Goal: Task Accomplishment & Management: Complete application form

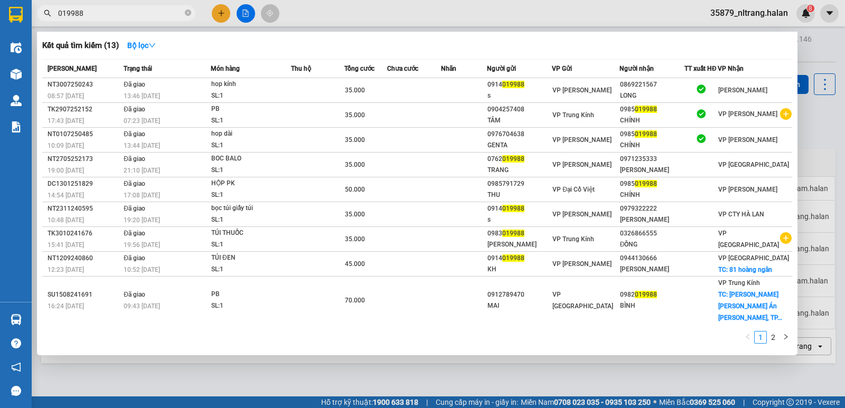
click at [169, 18] on input "019988" at bounding box center [120, 13] width 125 height 12
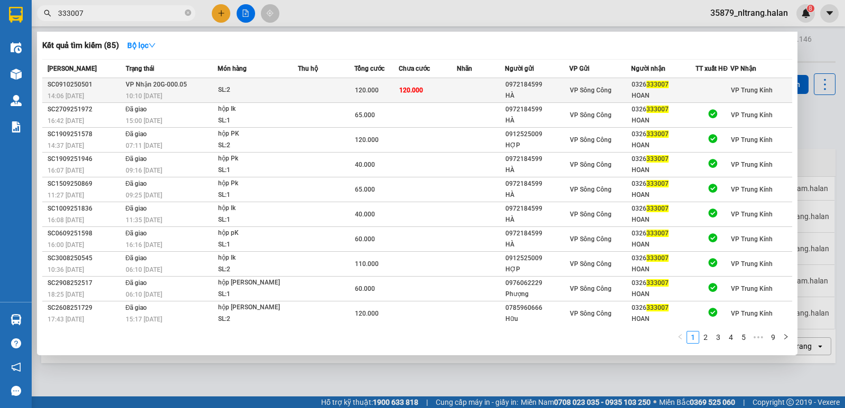
type input "333007"
click at [374, 88] on span "120.000" at bounding box center [367, 90] width 24 height 7
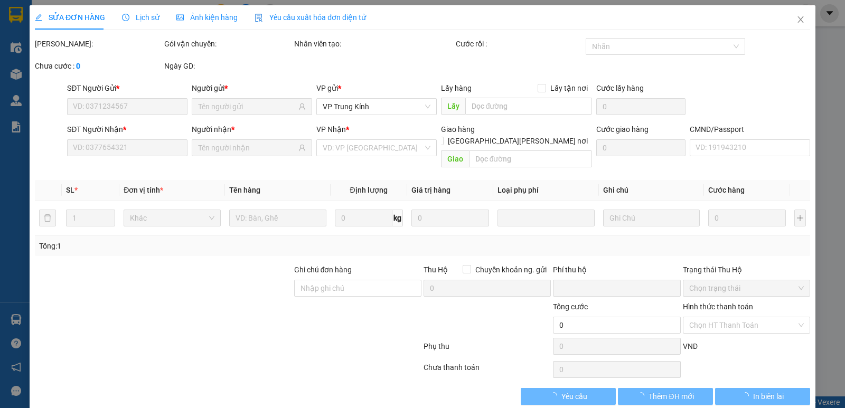
type input "0972184599"
type input "HÀ"
type input "0326333007"
type input "HOAN"
type input "0"
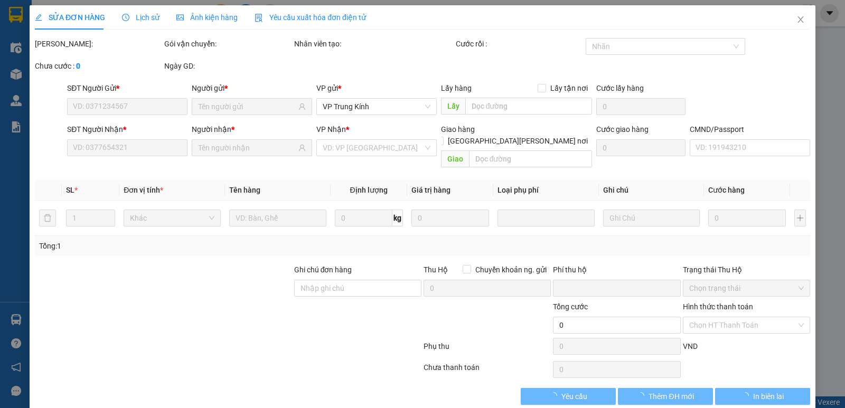
type input "120.000"
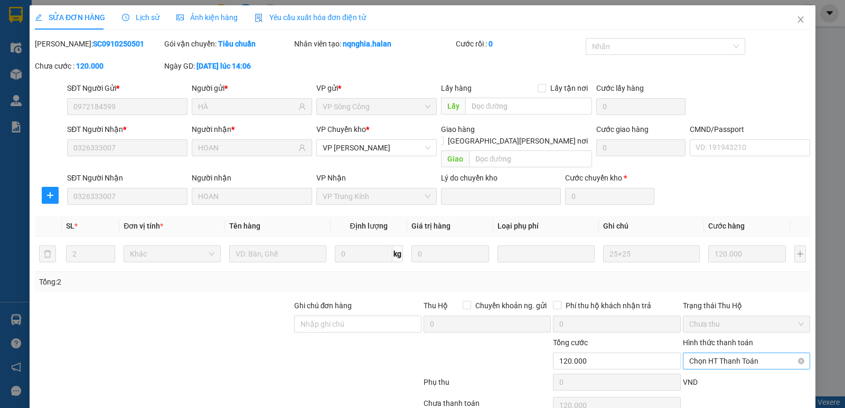
click at [731, 353] on span "Chọn HT Thanh Toán" at bounding box center [746, 361] width 115 height 16
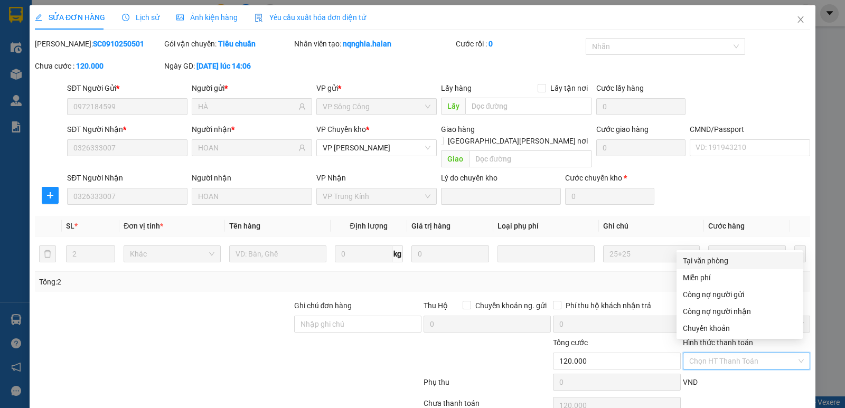
click at [709, 255] on div "Tại văn phòng" at bounding box center [740, 261] width 114 height 12
type input "0"
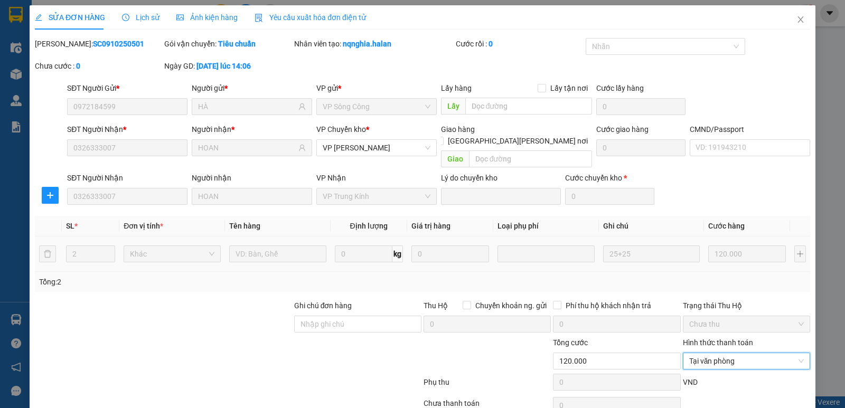
scroll to position [42, 0]
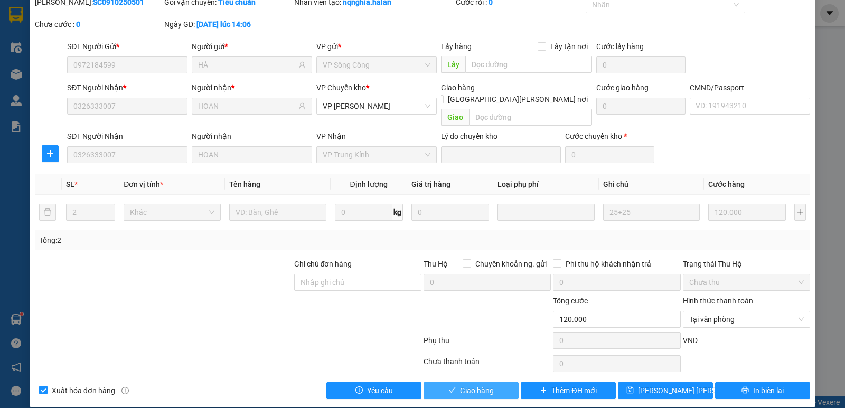
click at [470, 385] on span "Giao hàng" at bounding box center [477, 391] width 34 height 12
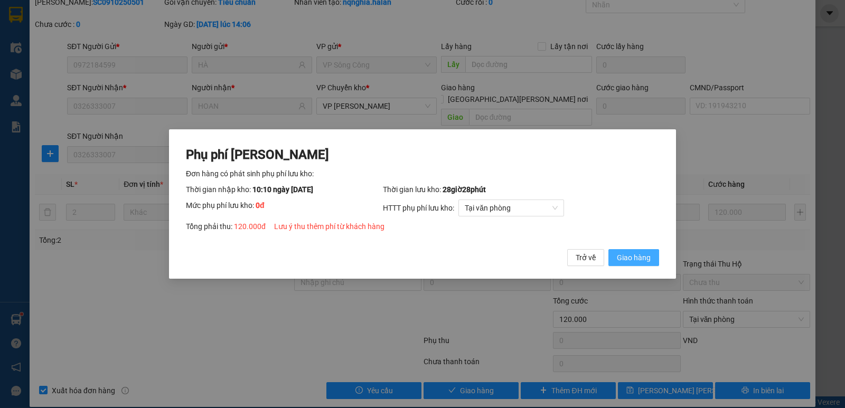
click at [649, 263] on span "Giao hàng" at bounding box center [634, 258] width 34 height 12
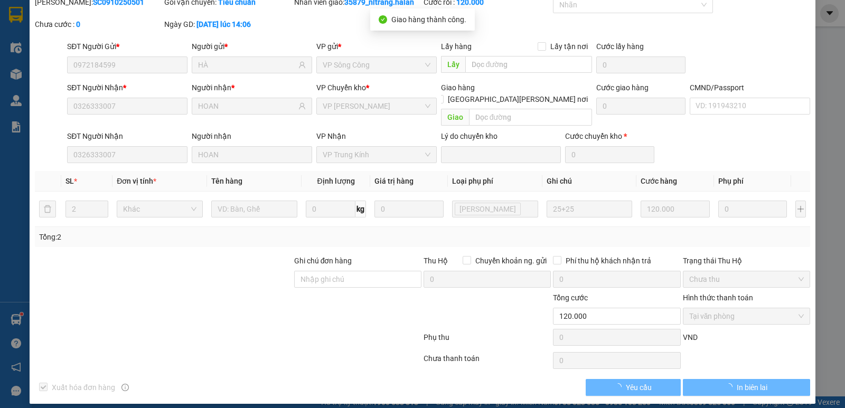
scroll to position [39, 0]
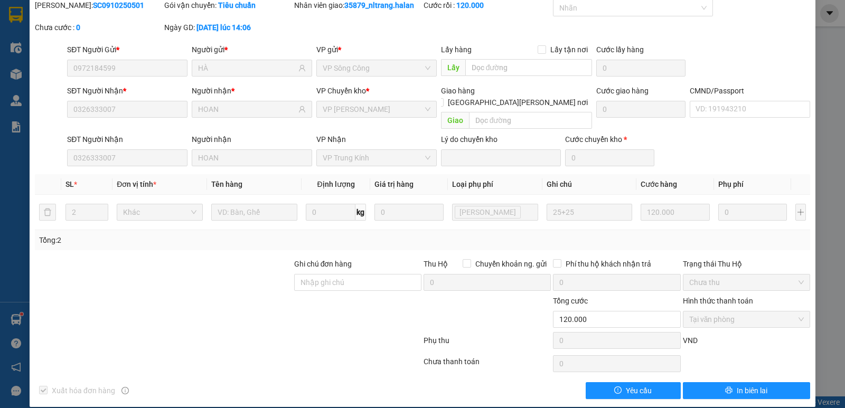
click at [771, 68] on div "SĐT Người Gửi * 0972184599 Người gửi * HÀ VP gửi * VP Sông [PERSON_NAME] hàng L…" at bounding box center [438, 62] width 747 height 37
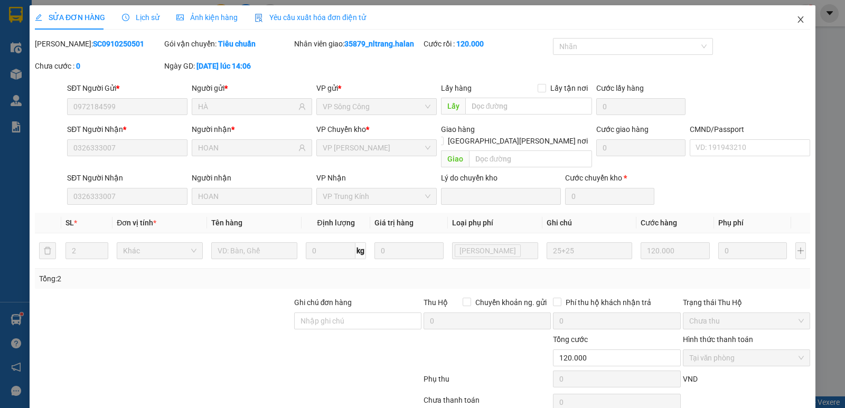
click at [794, 26] on span "Close" at bounding box center [801, 20] width 30 height 30
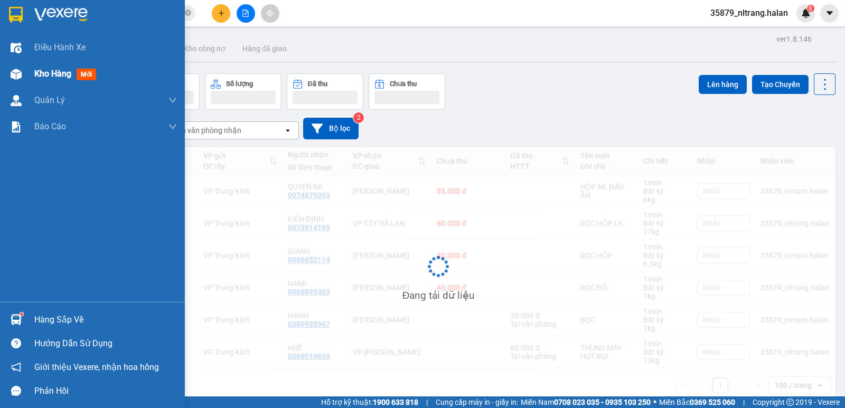
click at [16, 73] on img at bounding box center [16, 74] width 11 height 11
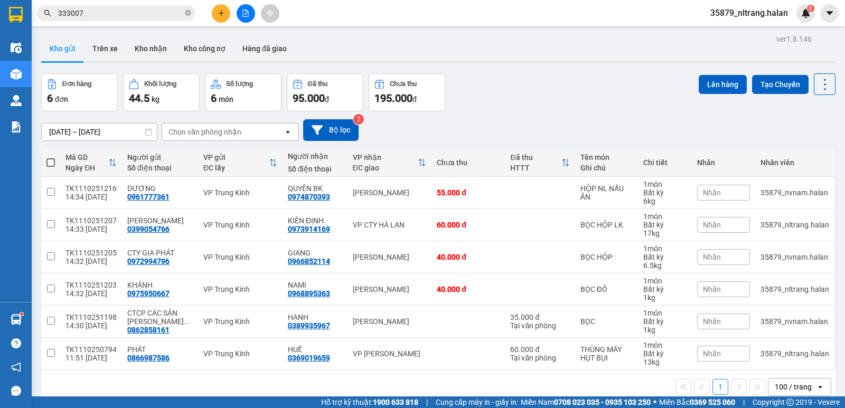
drag, startPoint x: 518, startPoint y: 103, endPoint x: 522, endPoint y: 99, distance: 6.0
click at [522, 99] on div "Đơn hàng 6 đơn [PERSON_NAME] 44.5 kg Số [PERSON_NAME] 6 món Đã thu 95.000 [PERS…" at bounding box center [438, 92] width 794 height 38
click at [115, 14] on input "333007" at bounding box center [120, 13] width 125 height 12
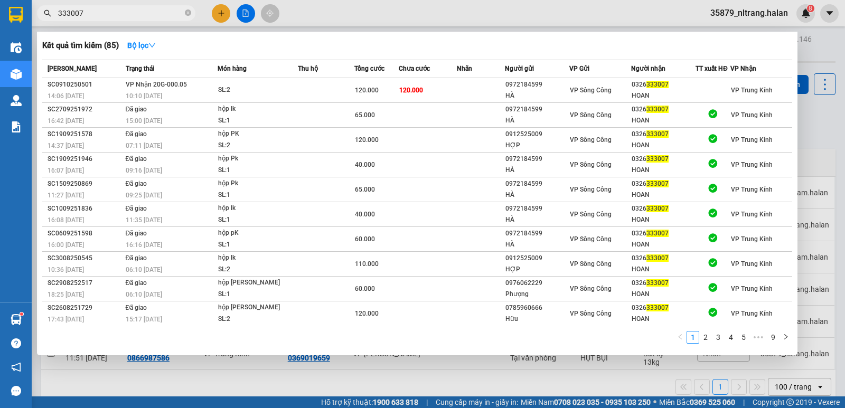
click at [115, 14] on input "333007" at bounding box center [120, 13] width 125 height 12
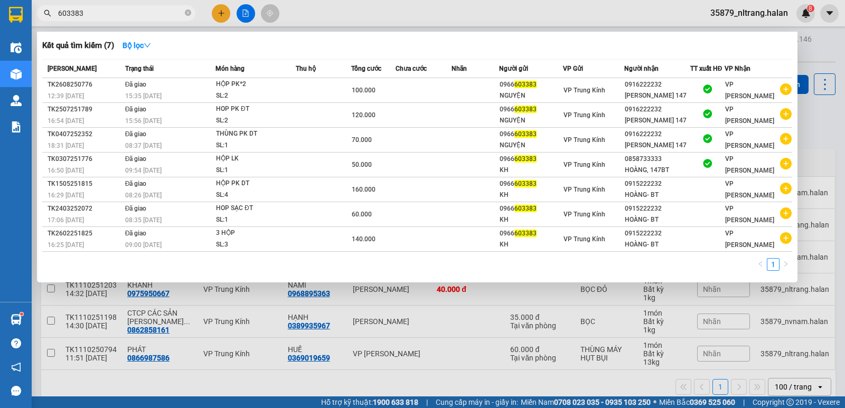
click at [167, 13] on input "603383" at bounding box center [120, 13] width 125 height 12
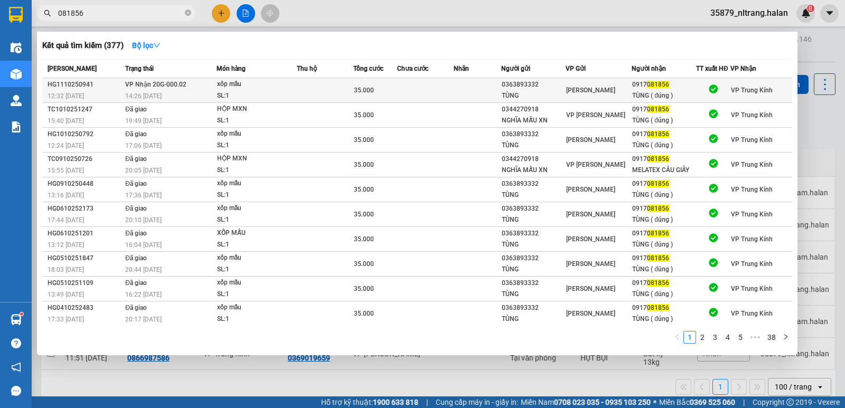
type input "081856"
click at [192, 83] on td "[PERSON_NAME] 20G-000.02 14:26 [DATE]" at bounding box center [169, 90] width 94 height 25
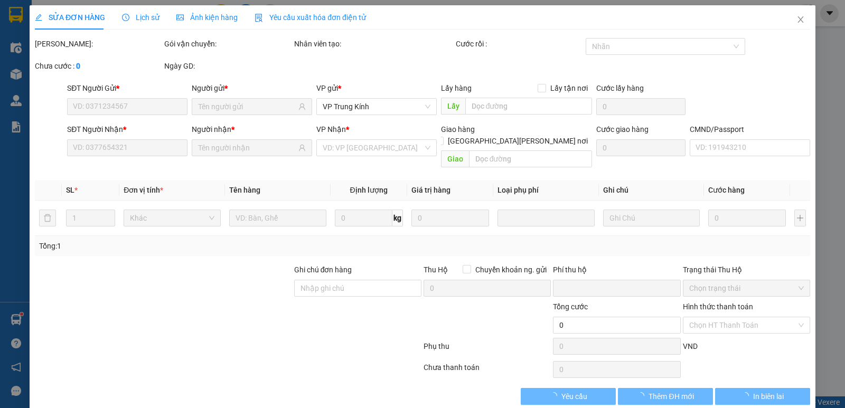
type input "0363893332"
type input "TÙNG"
type input "0917081856"
type input "TÙNG ( đúng )"
type input "0"
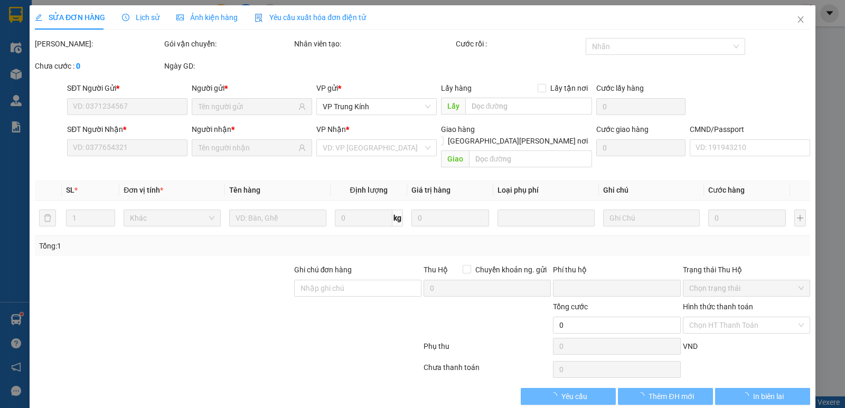
type input "35.000"
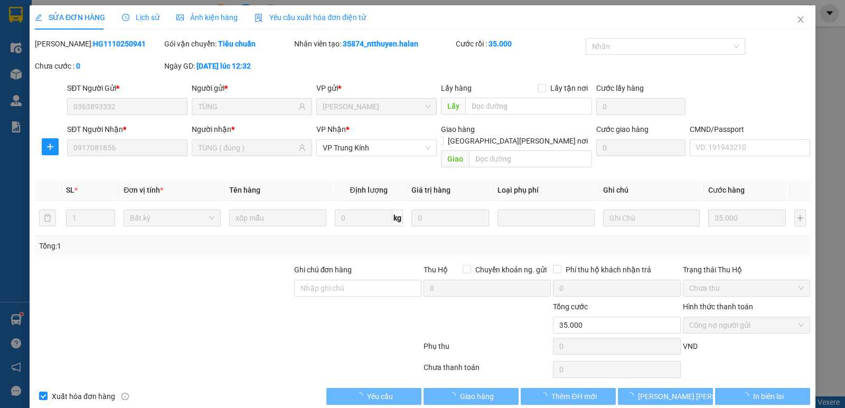
scroll to position [1, 0]
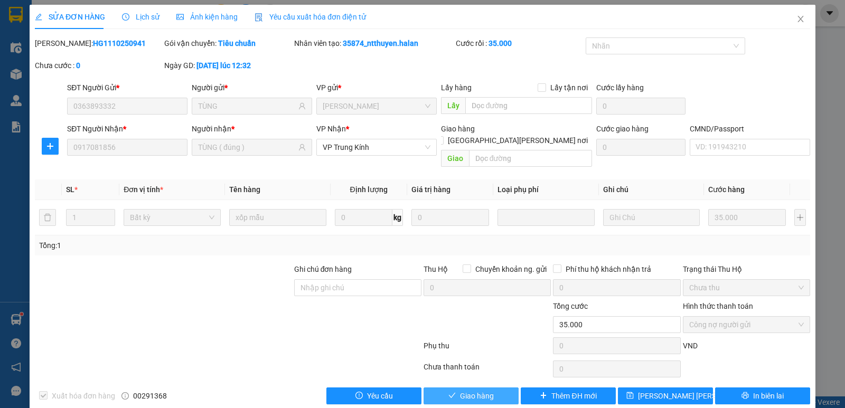
click at [484, 390] on span "Giao hàng" at bounding box center [477, 396] width 34 height 12
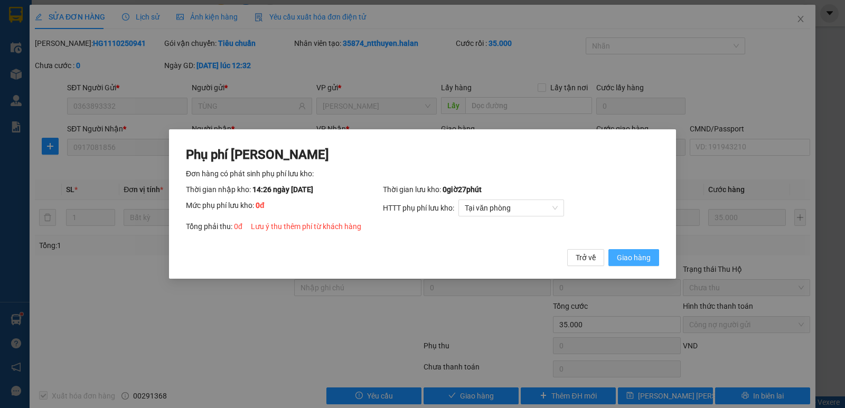
click at [644, 260] on span "Giao hàng" at bounding box center [634, 258] width 34 height 12
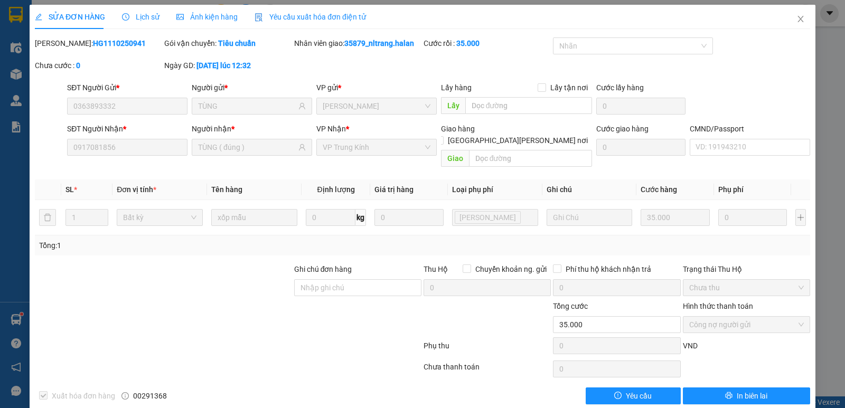
click at [790, 102] on div "SĐT Người Gửi * 0363893332 Người gửi * TÙNG VP gửi * [PERSON_NAME] [PERSON_NAME…" at bounding box center [438, 100] width 747 height 37
click at [801, 17] on span "Close" at bounding box center [801, 20] width 30 height 30
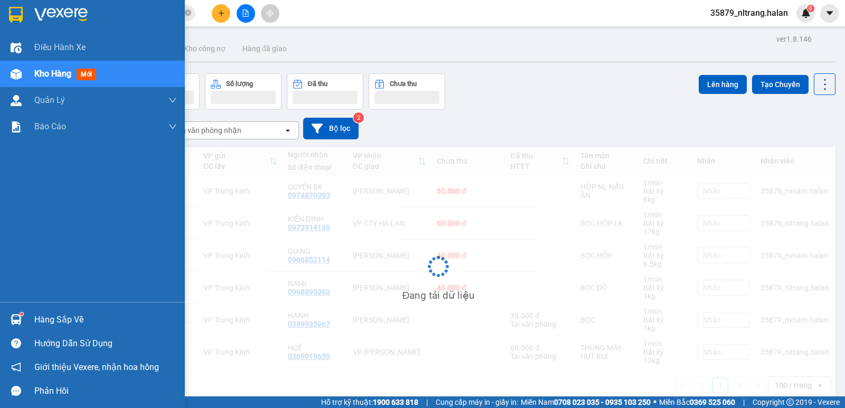
click at [26, 313] on div "Hàng sắp về" at bounding box center [92, 320] width 185 height 24
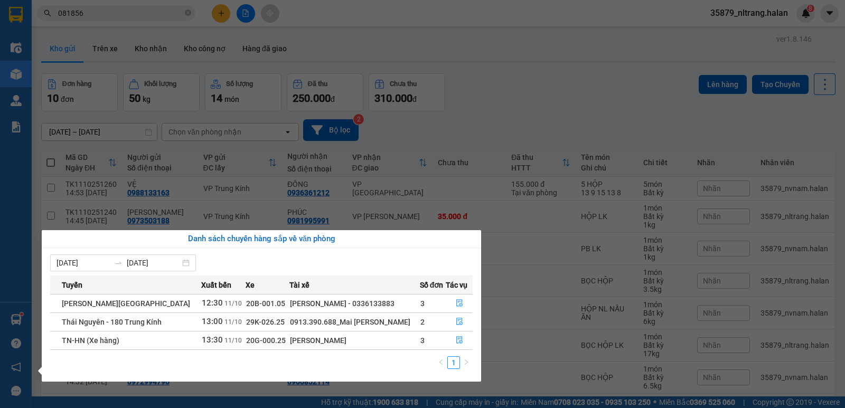
click at [558, 101] on section "Kết quả [PERSON_NAME] ( 377 ) Bộ lọc Mã ĐH Trạng thái Món hàng Thu hộ Tổng [PER…" at bounding box center [422, 204] width 845 height 408
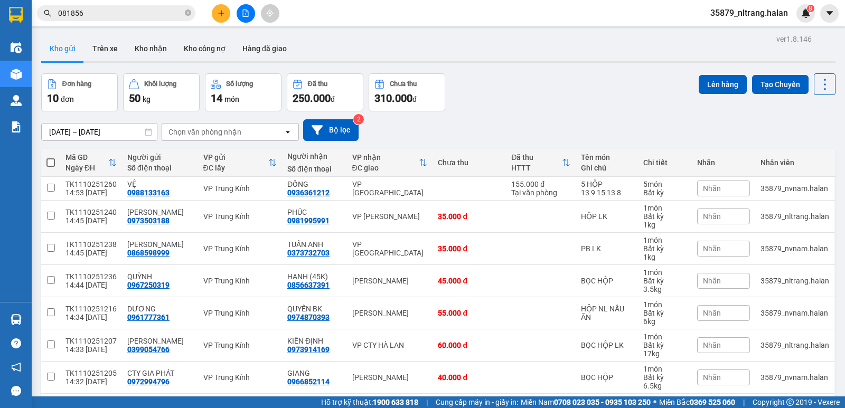
click at [133, 15] on input "081856" at bounding box center [120, 13] width 125 height 12
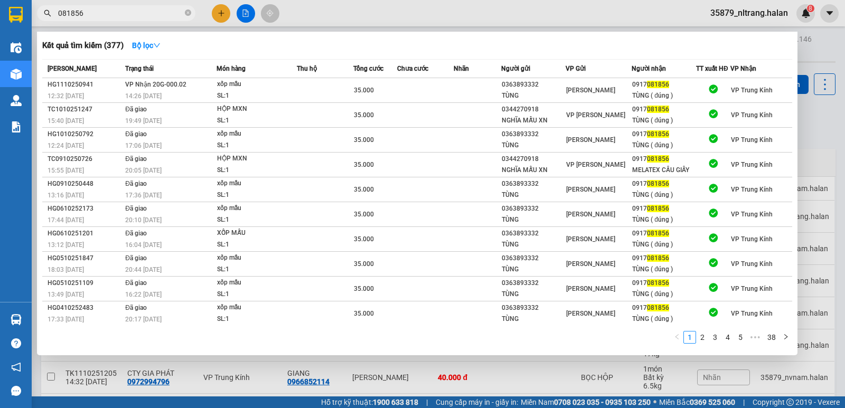
click at [133, 15] on input "081856" at bounding box center [120, 13] width 125 height 12
click at [140, 11] on input "081856" at bounding box center [120, 13] width 125 height 12
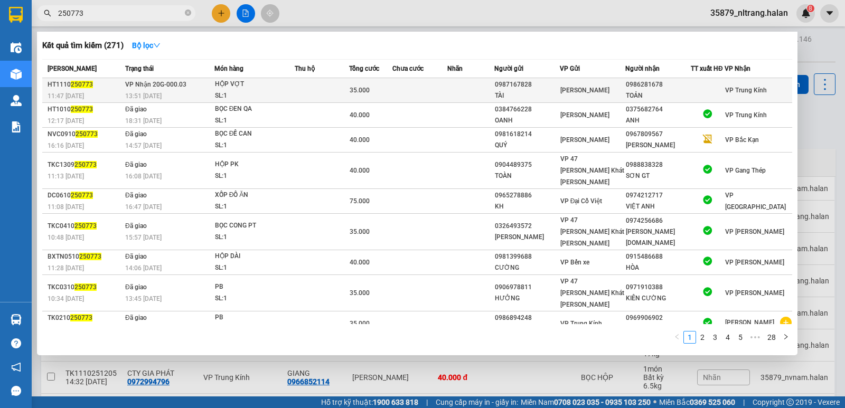
type input "250773"
click at [211, 90] on td "[PERSON_NAME] 20G-000.03 13:51 [DATE]" at bounding box center [168, 90] width 92 height 25
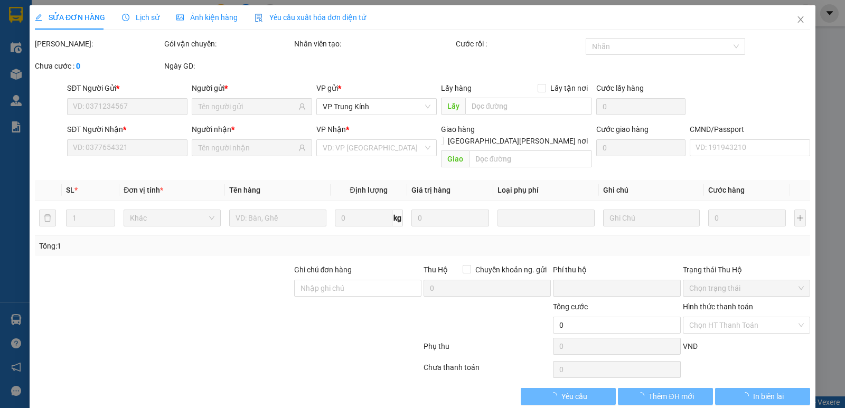
type input "0987167828"
type input "TÀI"
type input "0986281678"
type input "TOẢN"
type input "0"
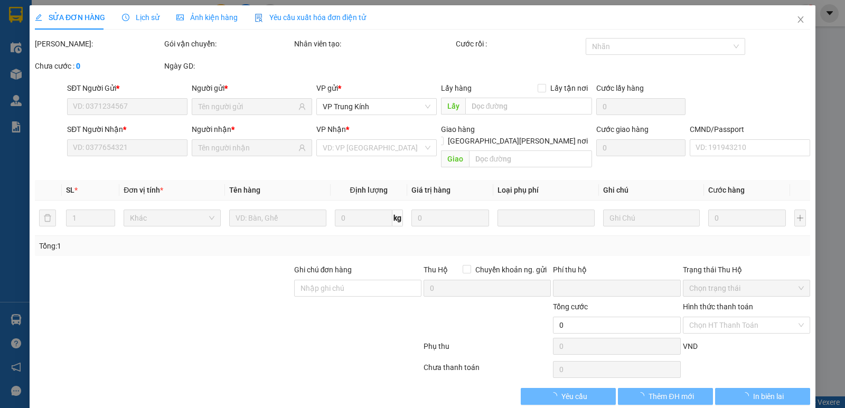
type input "35.000"
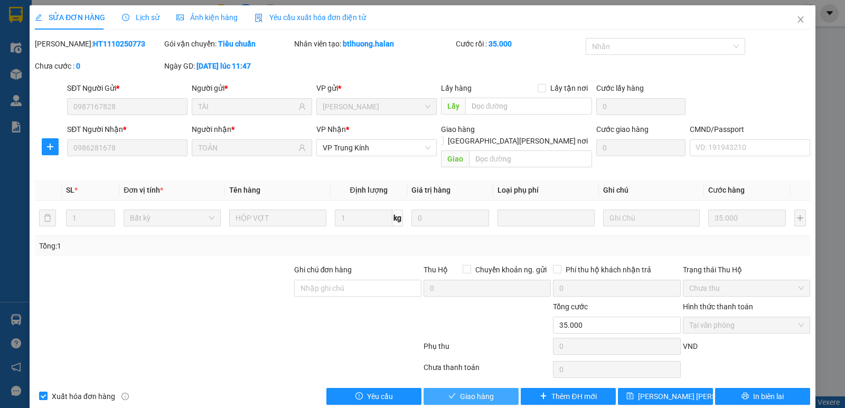
click at [456, 392] on button "Giao hàng" at bounding box center [470, 396] width 95 height 17
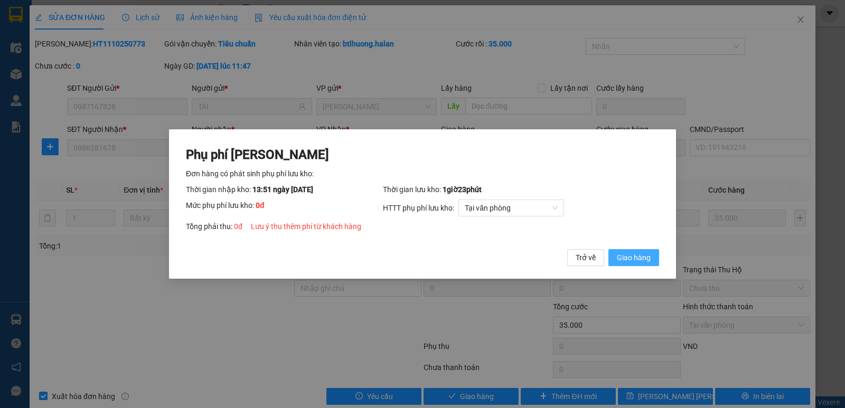
click at [633, 252] on span "Giao hàng" at bounding box center [634, 258] width 34 height 12
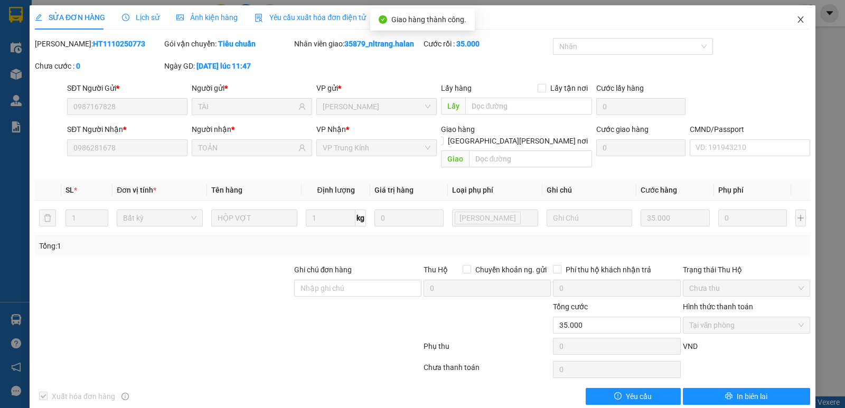
click at [801, 23] on span "Close" at bounding box center [801, 20] width 30 height 30
